Goal: Transaction & Acquisition: Purchase product/service

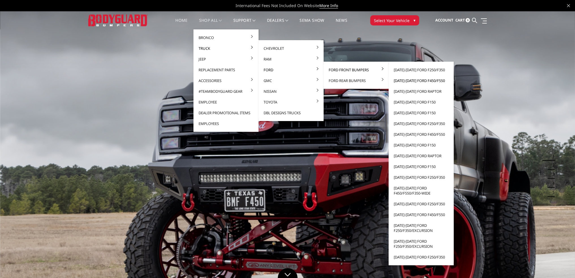
click at [409, 79] on link "[DATE]-[DATE] Ford F450/F550" at bounding box center [421, 80] width 61 height 11
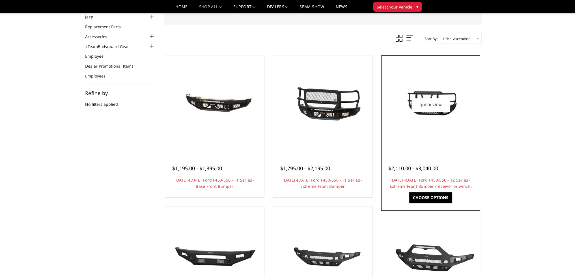
scroll to position [57, 0]
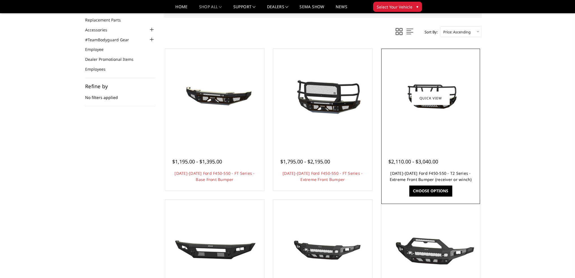
click at [424, 172] on link "2023-2025 Ford F450-550 - T2 Series - Extreme Front Bumper (receiver or winch)" at bounding box center [431, 177] width 82 height 12
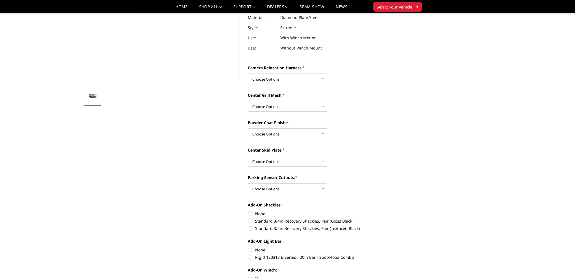
scroll to position [141, 0]
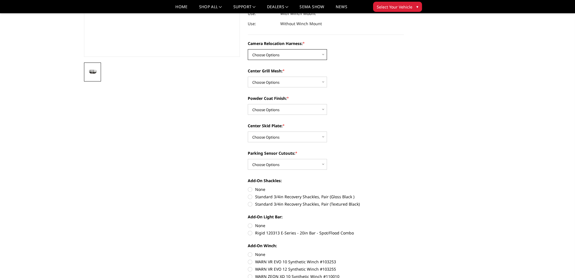
click at [288, 56] on select "Choose Options Without camera harness With camera harness" at bounding box center [287, 54] width 79 height 11
select select "3764"
click at [248, 49] on select "Choose Options Without camera harness With camera harness" at bounding box center [287, 54] width 79 height 11
click at [273, 83] on select "Choose Options Without expanded metal With expanded metal" at bounding box center [287, 82] width 79 height 11
select select "3762"
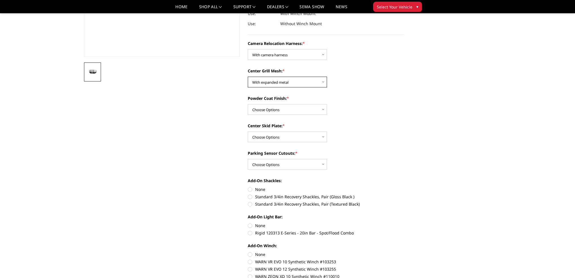
click at [248, 77] on select "Choose Options Without expanded metal With expanded metal" at bounding box center [287, 82] width 79 height 11
click at [269, 109] on select "Choose Options Textured Black Powder Coat Gloss Black Powder Coat Bare Metal" at bounding box center [287, 109] width 79 height 11
select select "3760"
click at [248, 104] on select "Choose Options Textured Black Powder Coat Gloss Black Powder Coat Bare Metal" at bounding box center [287, 109] width 79 height 11
drag, startPoint x: 265, startPoint y: 136, endPoint x: 265, endPoint y: 140, distance: 3.4
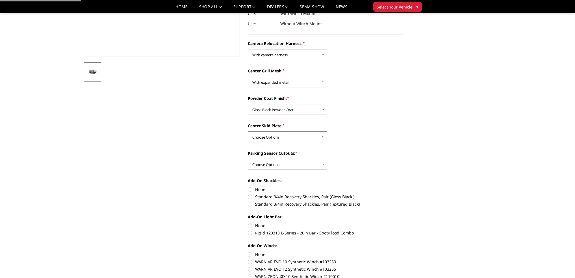
click at [265, 136] on select "Choose Options Winch Mount Skid Plate Standard Skid Plate (included) 2" Receive…" at bounding box center [287, 137] width 79 height 11
select select "3757"
click at [248, 132] on select "Choose Options Winch Mount Skid Plate Standard Skid Plate (included) 2" Receive…" at bounding box center [287, 137] width 79 height 11
click at [266, 162] on select "Choose Options Yes - With Parking Sensor Cutouts" at bounding box center [287, 164] width 79 height 11
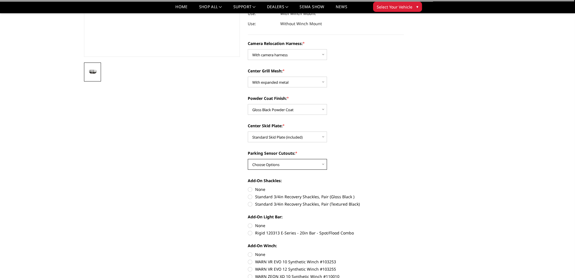
select select "3755"
click at [248, 159] on select "Choose Options Yes - With Parking Sensor Cutouts" at bounding box center [287, 164] width 79 height 11
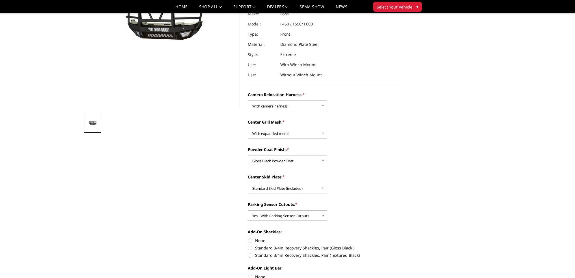
scroll to position [113, 0]
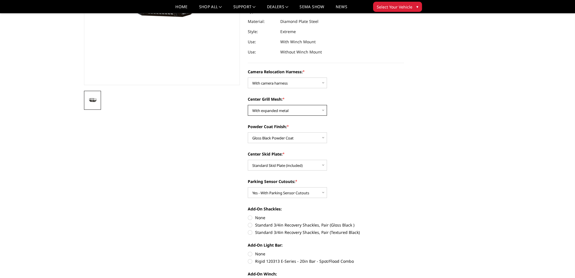
click at [286, 109] on select "Choose Options Without expanded metal With expanded metal" at bounding box center [287, 110] width 79 height 11
select select "3763"
click at [248, 105] on select "Choose Options Without expanded metal With expanded metal" at bounding box center [287, 110] width 79 height 11
click at [283, 83] on select "Choose Options Without camera harness With camera harness" at bounding box center [287, 83] width 79 height 11
click at [248, 78] on select "Choose Options Without camera harness With camera harness" at bounding box center [287, 83] width 79 height 11
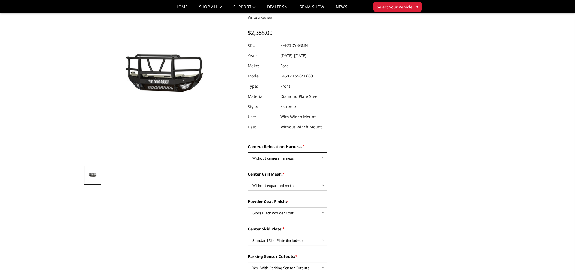
scroll to position [28, 0]
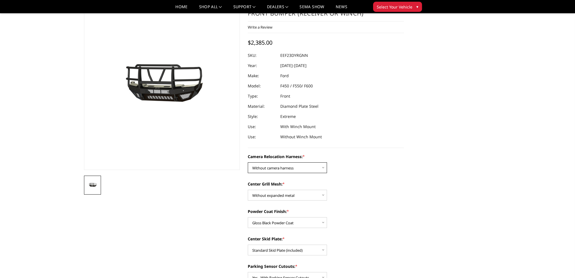
drag, startPoint x: 287, startPoint y: 170, endPoint x: 286, endPoint y: 173, distance: 2.9
click at [287, 170] on select "Choose Options Without camera harness With camera harness" at bounding box center [287, 167] width 79 height 11
click at [248, 162] on select "Choose Options Without camera harness With camera harness" at bounding box center [287, 167] width 79 height 11
click at [307, 168] on select "Choose Options Without camera harness With camera harness" at bounding box center [287, 167] width 79 height 11
select select "3765"
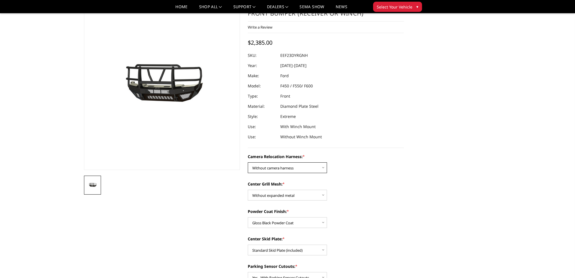
click at [248, 162] on select "Choose Options Without camera harness With camera harness" at bounding box center [287, 167] width 79 height 11
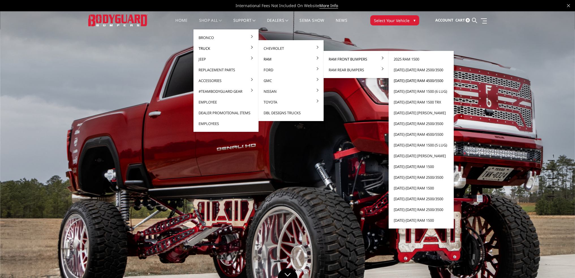
click at [407, 78] on link "[DATE]-[DATE] Ram 4500/5500" at bounding box center [421, 80] width 61 height 11
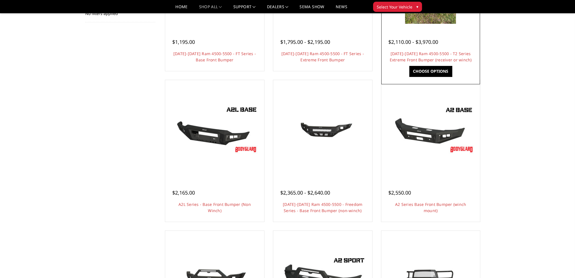
scroll to position [113, 0]
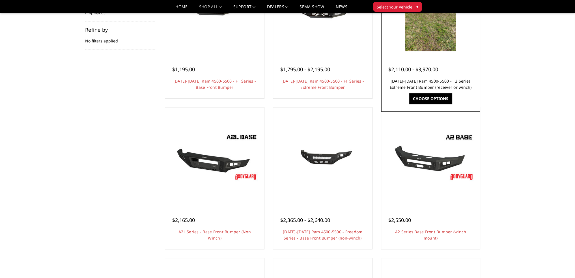
click at [429, 80] on link "[DATE]-[DATE] Ram 4500-5500 - T2 Series Extreme Front Bumper (receiver or winch)" at bounding box center [431, 84] width 82 height 12
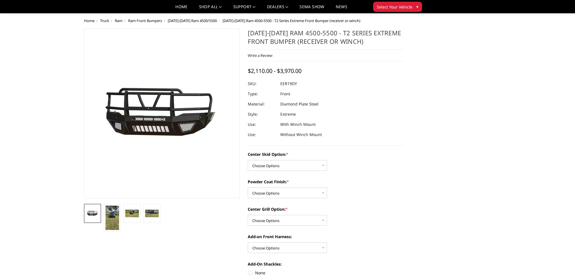
scroll to position [85, 0]
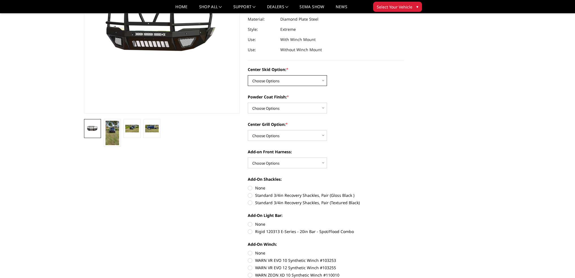
click at [282, 85] on select "Choose Options Standard center skid plate (included) Receiver tube Winch mount …" at bounding box center [287, 80] width 79 height 11
select select "624"
click at [248, 75] on select "Choose Options Standard center skid plate (included) Receiver tube Winch mount …" at bounding box center [287, 80] width 79 height 11
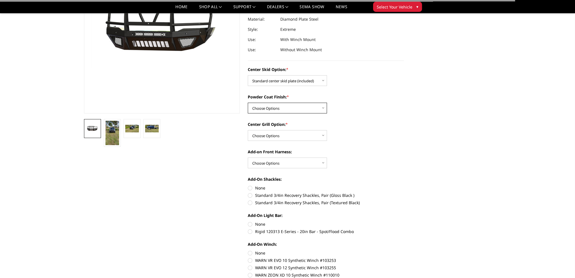
click at [280, 106] on select "Choose Options Bare metal Gloss Black Powder Coat Texture Black Powder Coat" at bounding box center [287, 108] width 79 height 11
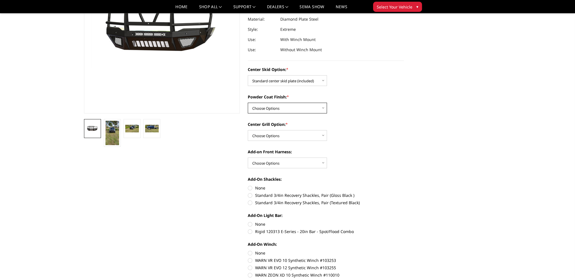
select select "665"
click at [248, 103] on select "Choose Options Bare metal Gloss Black Powder Coat Texture Black Powder Coat" at bounding box center [287, 108] width 79 height 11
click at [276, 136] on select "Choose Options Add expanded metal in center grill Decline this option" at bounding box center [287, 135] width 79 height 11
select select "1080"
click at [248, 130] on select "Choose Options Add expanded metal in center grill Decline this option" at bounding box center [287, 135] width 79 height 11
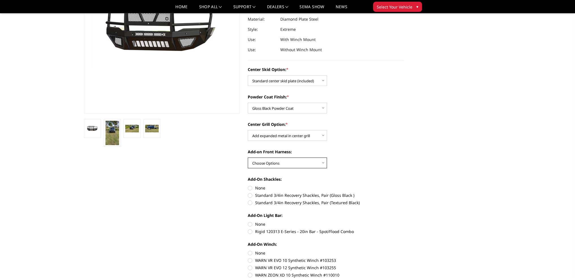
click at [268, 163] on select "Choose Options WITH front camera harness WITHOUT front camera harness" at bounding box center [287, 163] width 79 height 11
select select "1695"
click at [248, 158] on select "Choose Options WITH front camera harness WITHOUT front camera harness" at bounding box center [287, 163] width 79 height 11
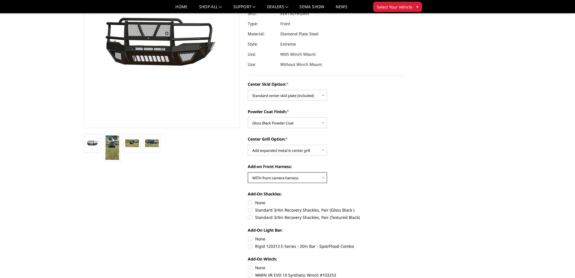
scroll to position [57, 0]
